Goal: Task Accomplishment & Management: Use online tool/utility

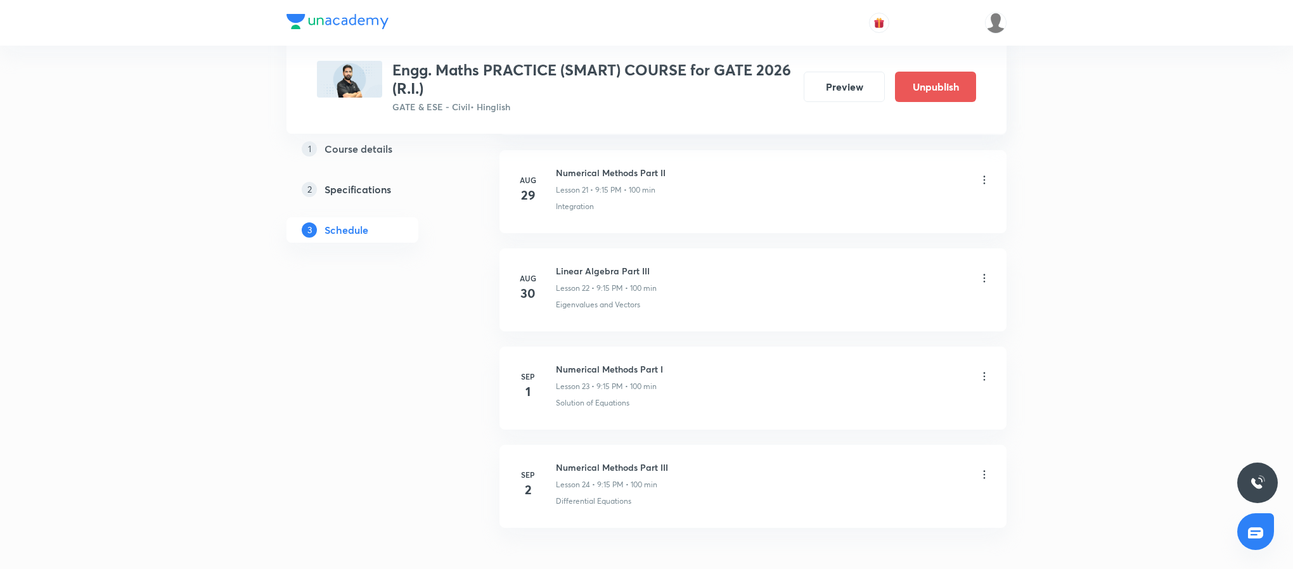
scroll to position [2682, 0]
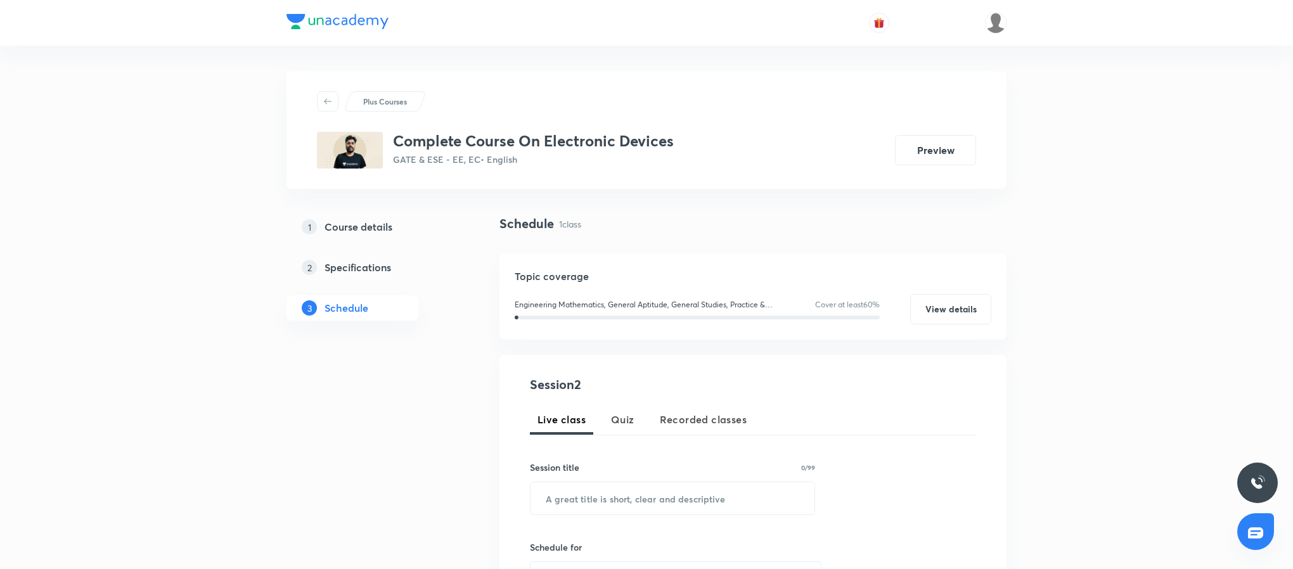
scroll to position [486, 0]
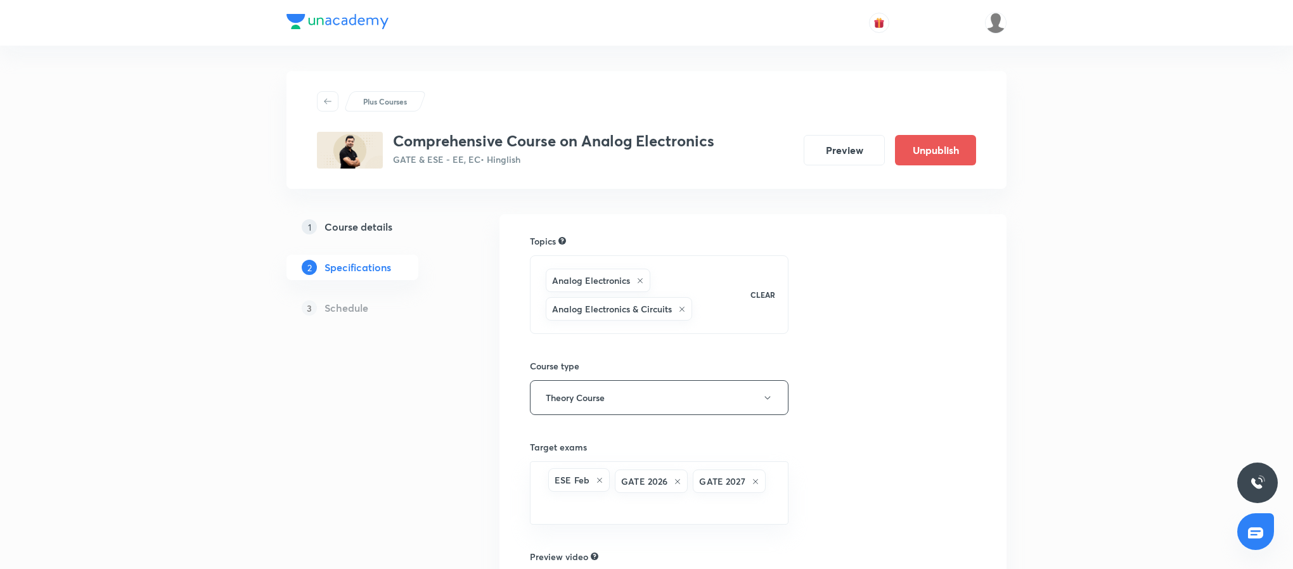
scroll to position [221, 0]
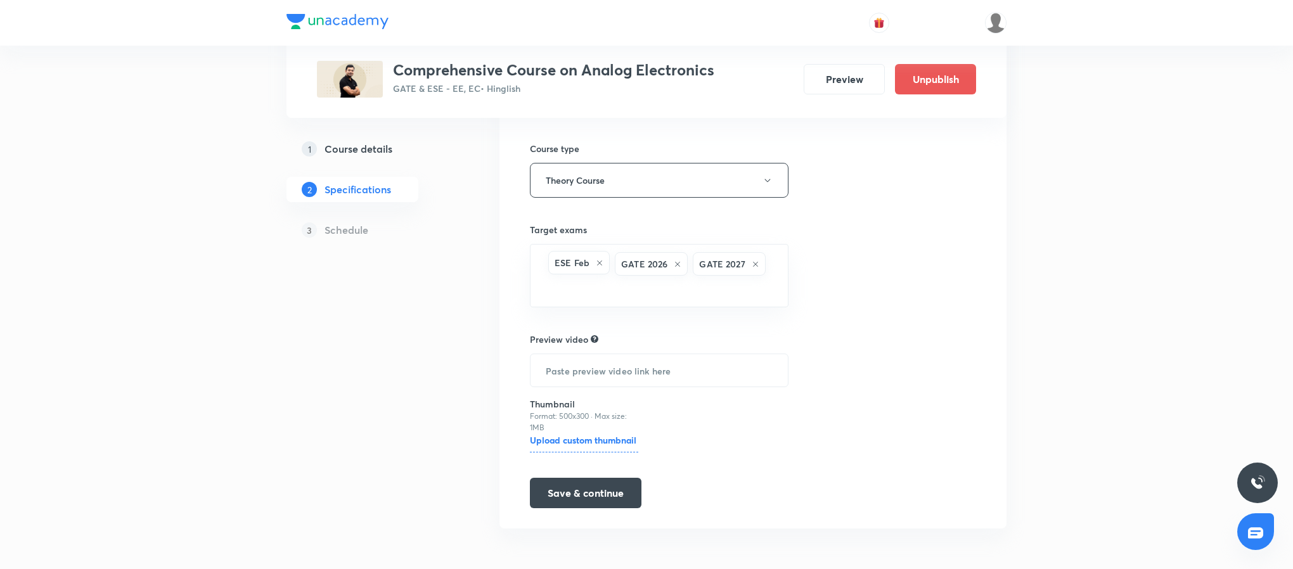
click at [379, 156] on h5 "Course details" at bounding box center [359, 148] width 68 height 15
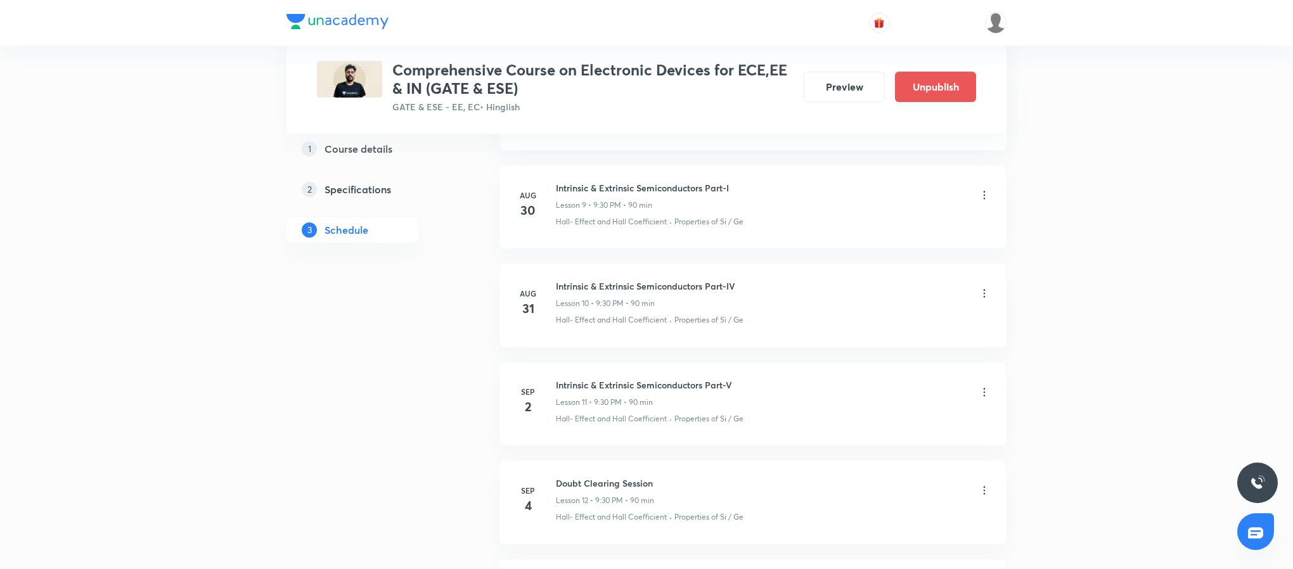
scroll to position [1489, 0]
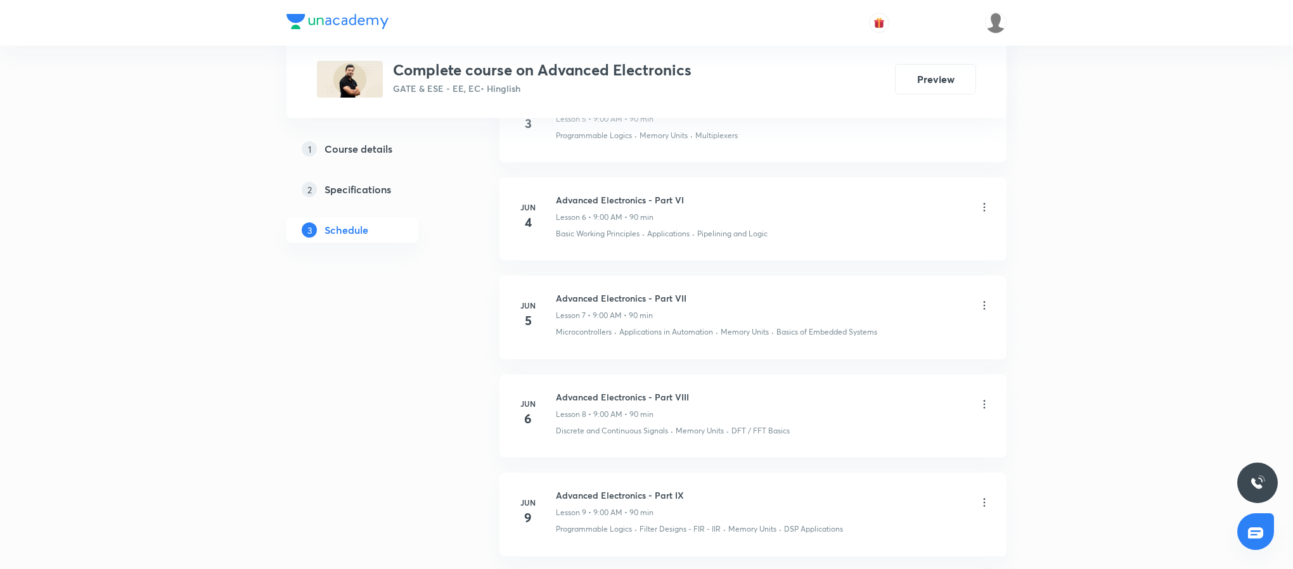
scroll to position [1177, 0]
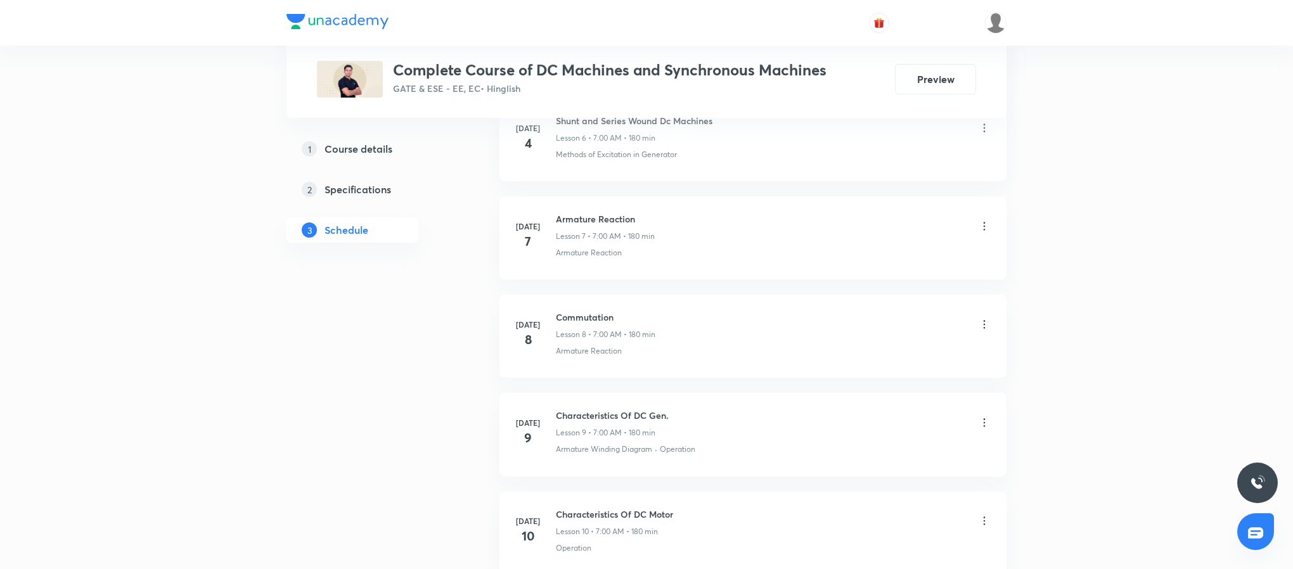
scroll to position [1257, 0]
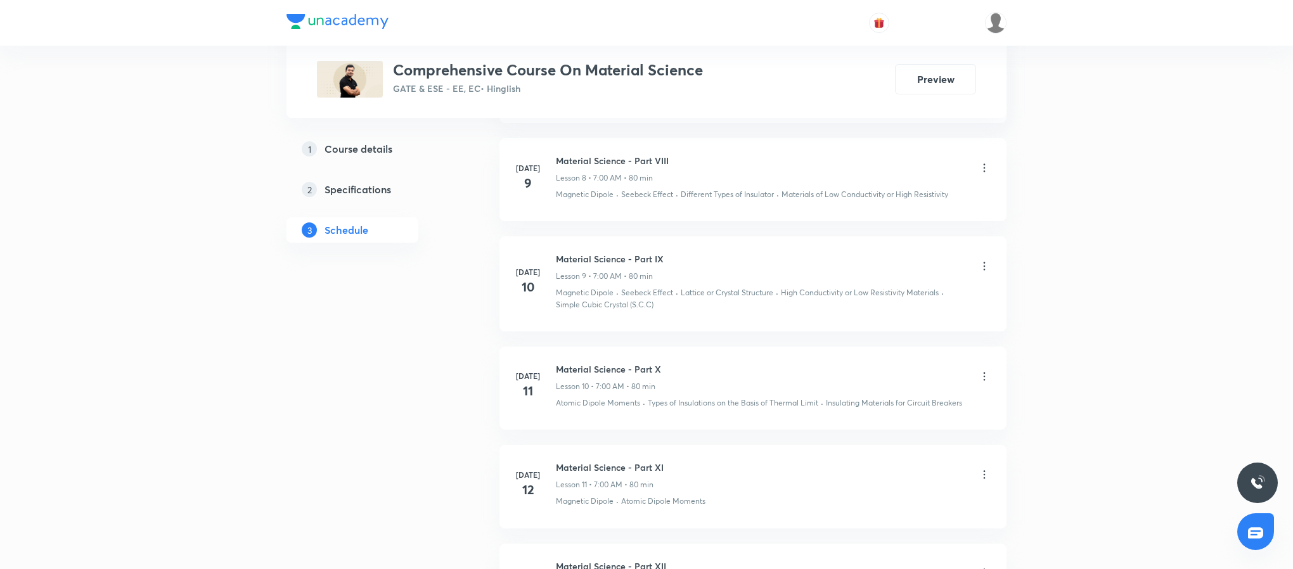
scroll to position [1402, 0]
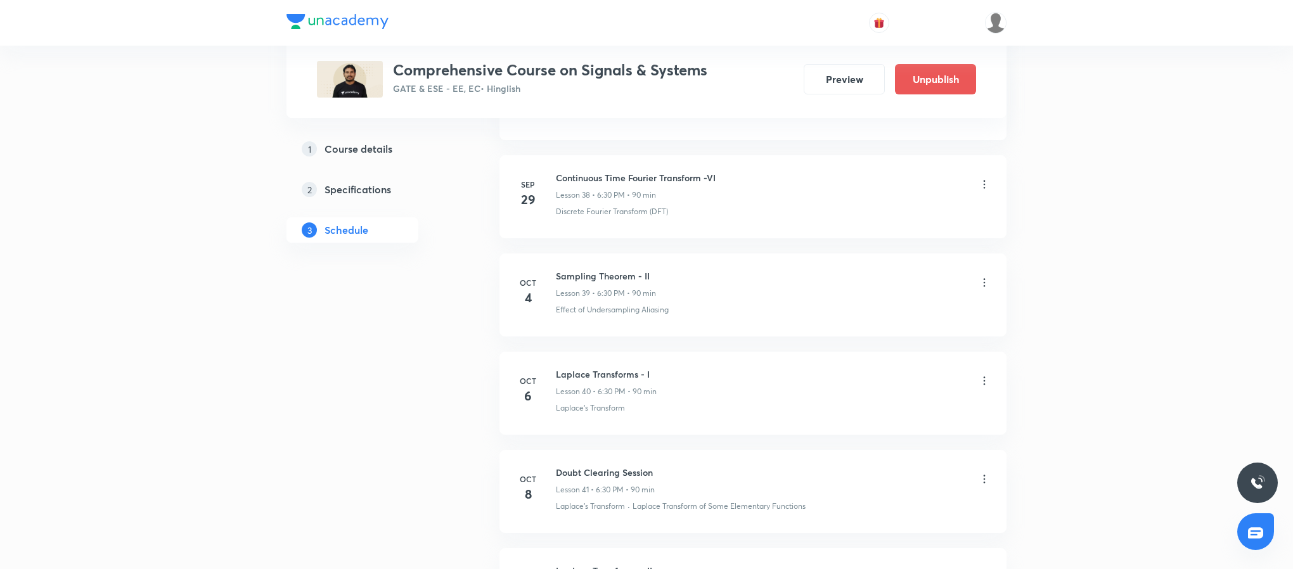
scroll to position [4331, 0]
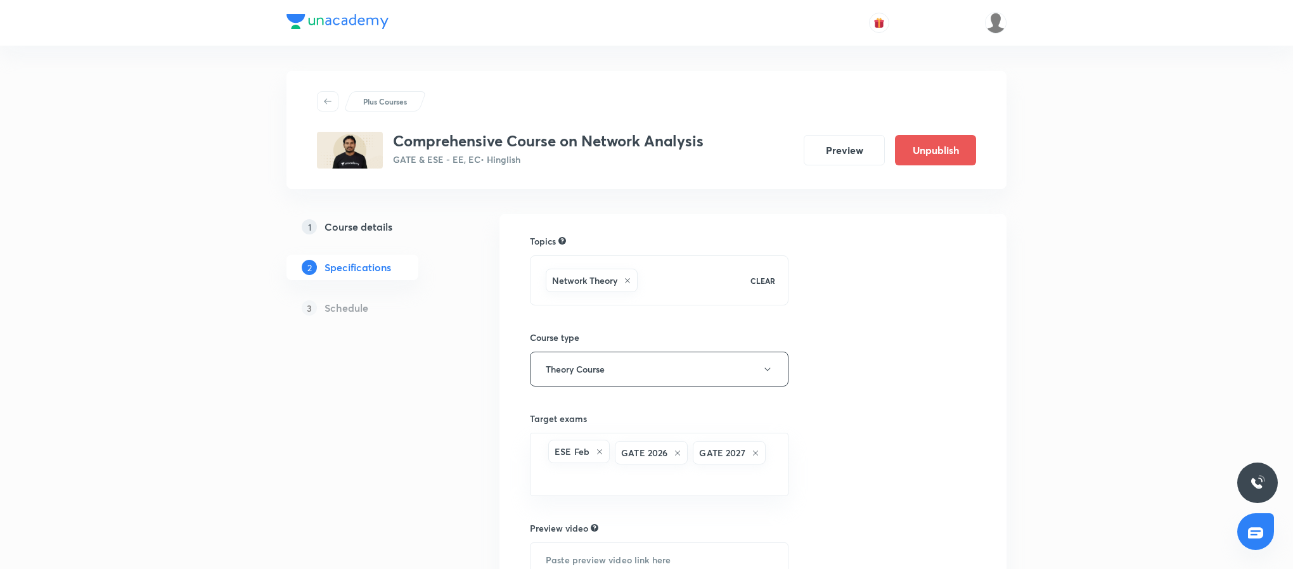
scroll to position [192, 0]
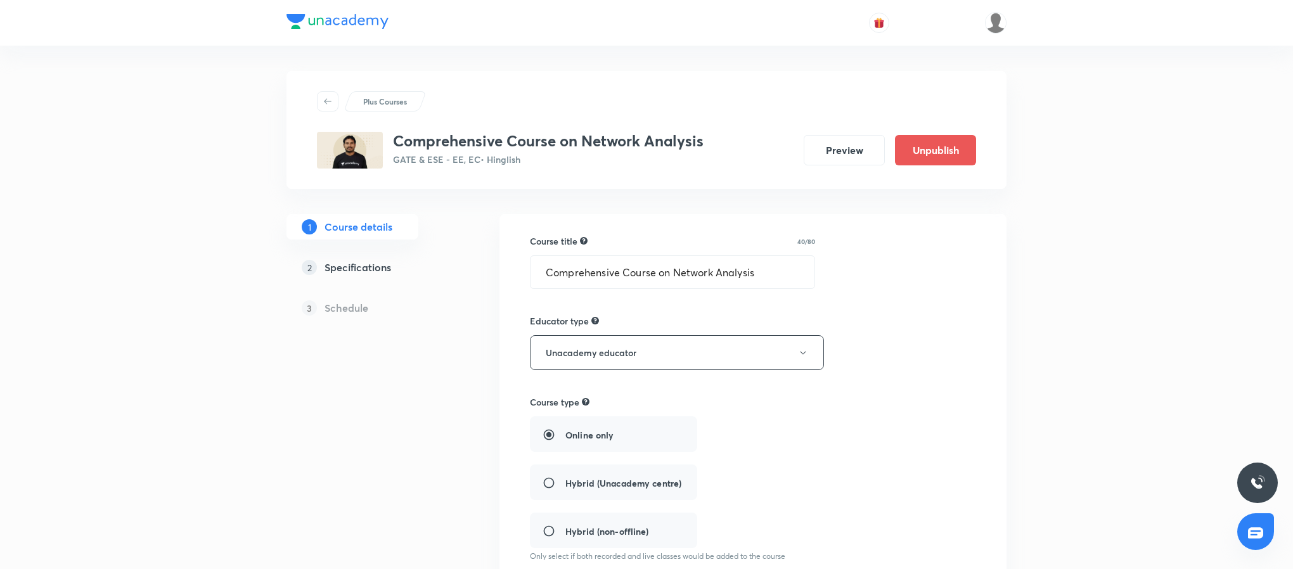
click at [742, 403] on div "Course type" at bounding box center [699, 402] width 339 height 13
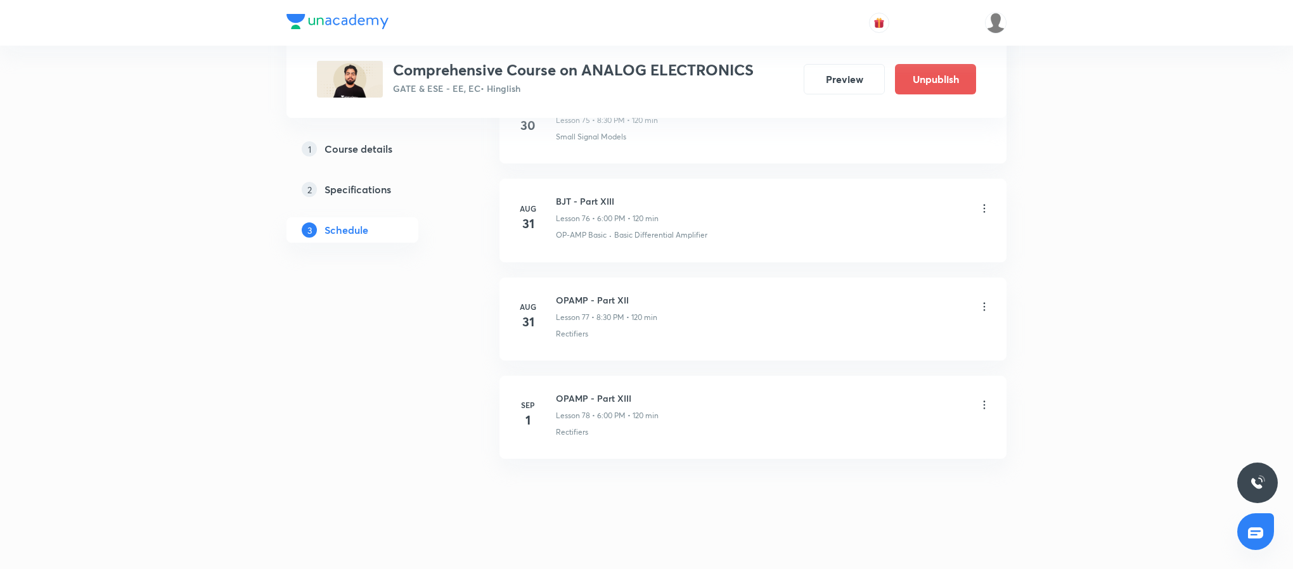
scroll to position [8115, 0]
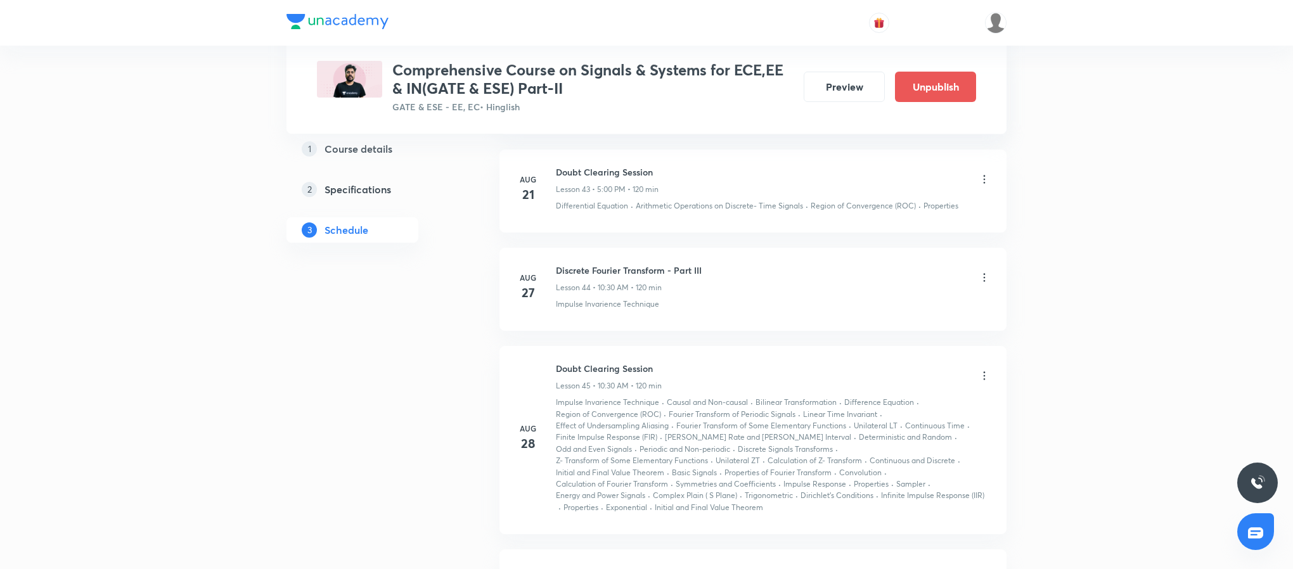
scroll to position [5314, 0]
